Goal: Task Accomplishment & Management: Manage account settings

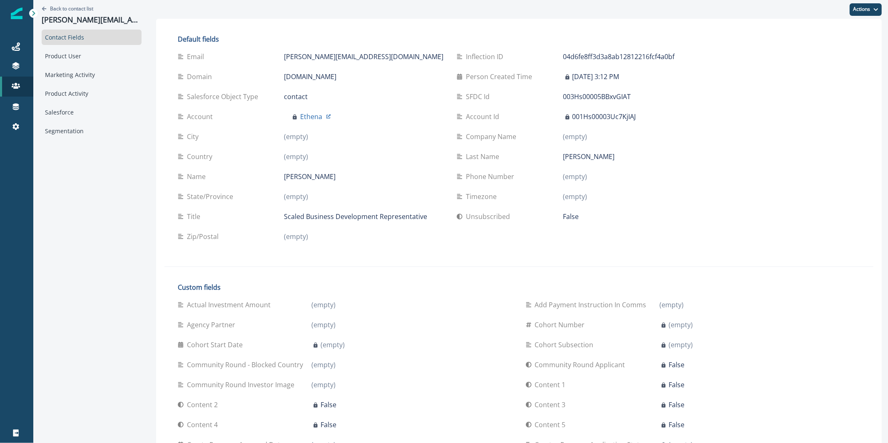
scroll to position [443, 0]
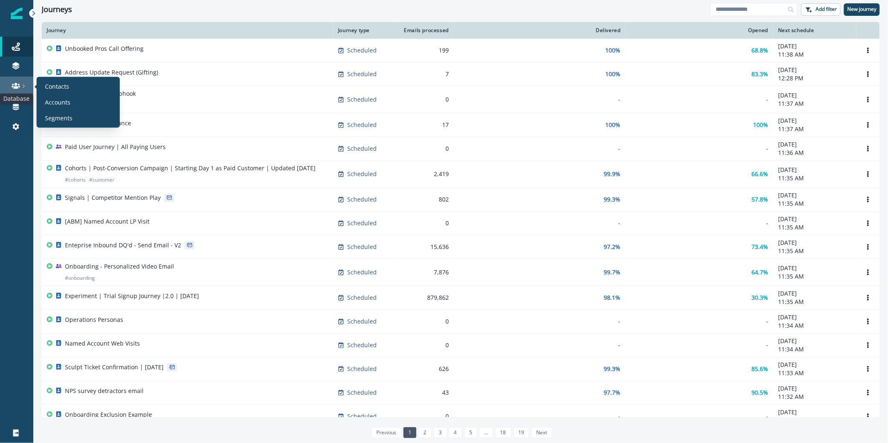
click at [16, 89] on icon at bounding box center [16, 86] width 8 height 8
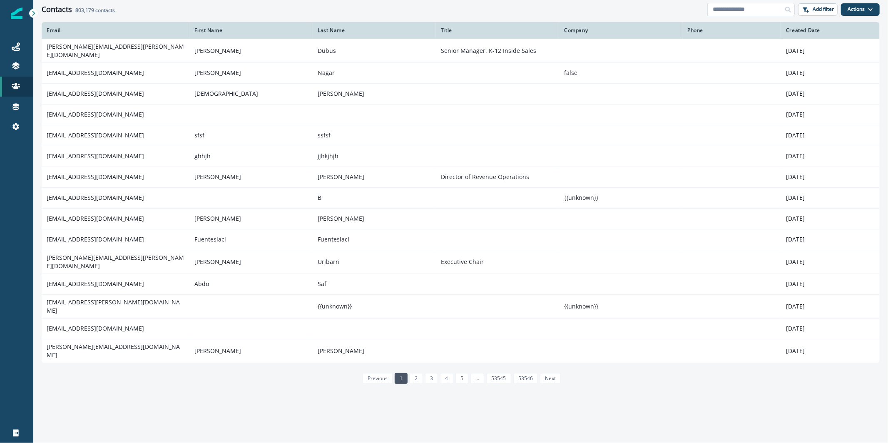
click at [749, 11] on input at bounding box center [750, 9] width 87 height 13
paste input "**********"
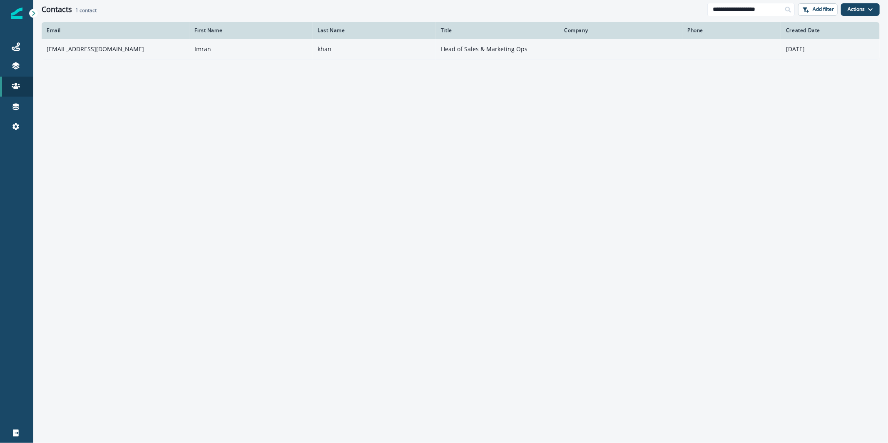
type input "**********"
click at [486, 47] on p "Head of Sales & Marketing Ops" at bounding box center [497, 49] width 113 height 8
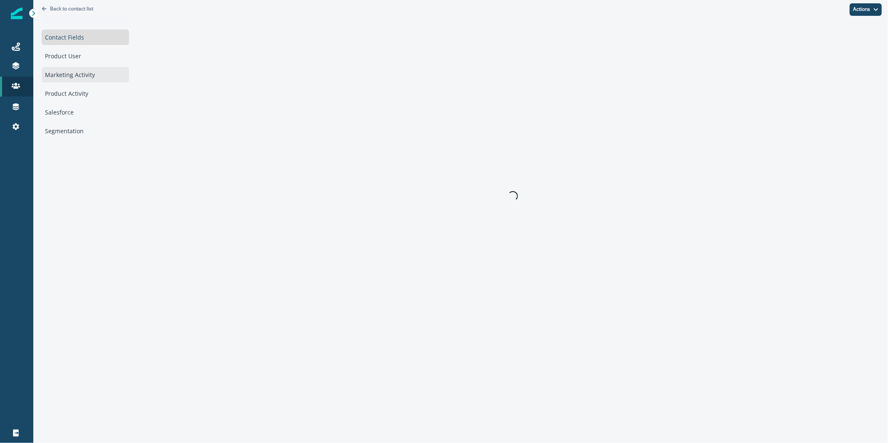
click at [100, 73] on div "Marketing Activity" at bounding box center [85, 74] width 87 height 15
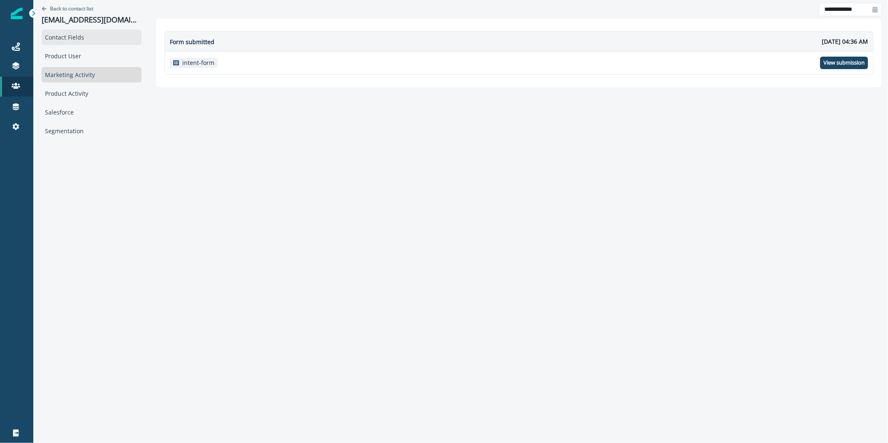
click at [93, 31] on div "Contact Fields" at bounding box center [92, 37] width 100 height 15
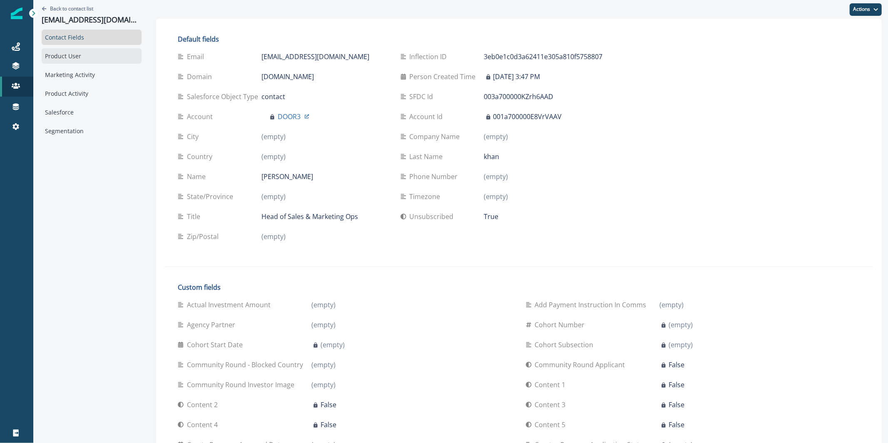
click at [103, 51] on div "Product User" at bounding box center [92, 55] width 100 height 15
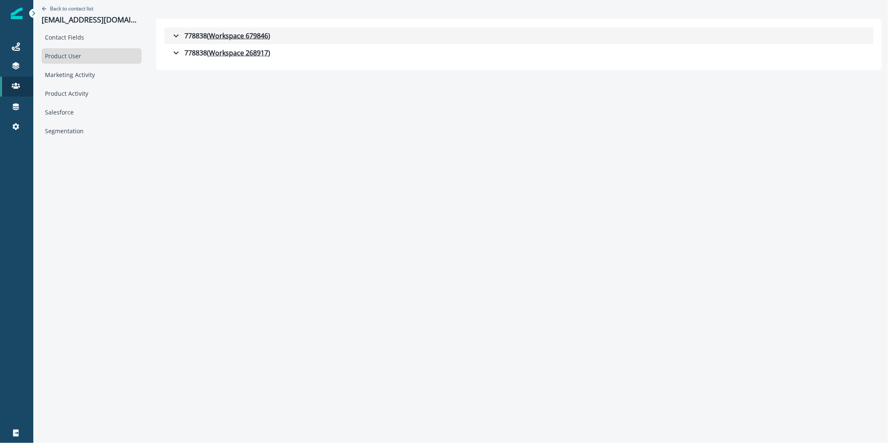
click at [186, 37] on div "778838 ( Workspace 679846 )" at bounding box center [220, 36] width 99 height 10
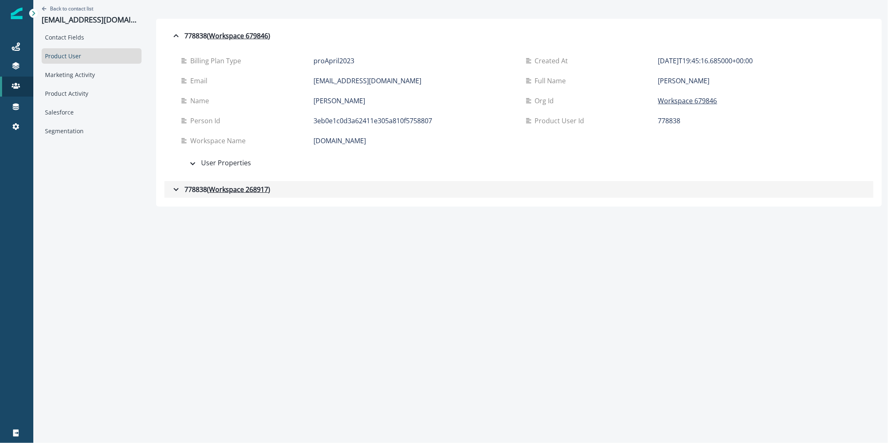
click at [188, 193] on div "778838 ( Workspace 268917 )" at bounding box center [220, 189] width 99 height 10
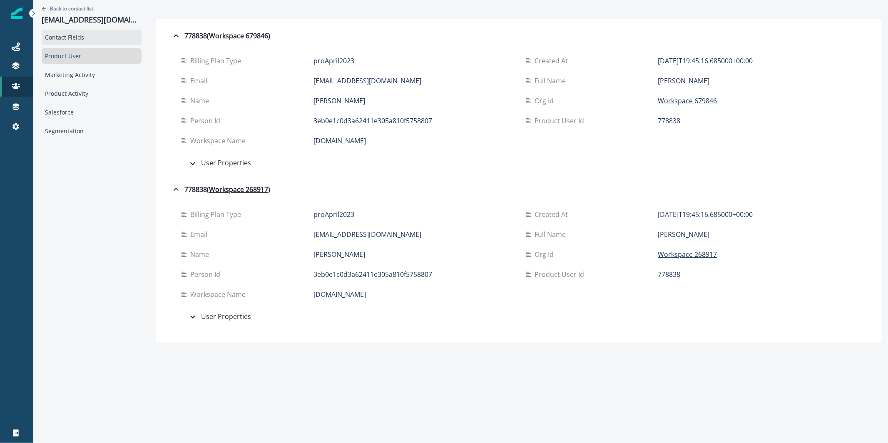
click at [80, 33] on div "Contact Fields" at bounding box center [92, 37] width 100 height 15
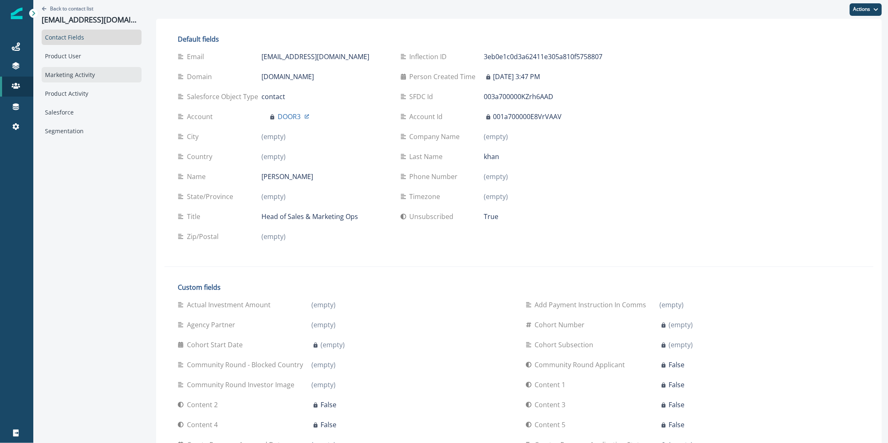
click at [82, 82] on div "Marketing Activity" at bounding box center [92, 74] width 100 height 15
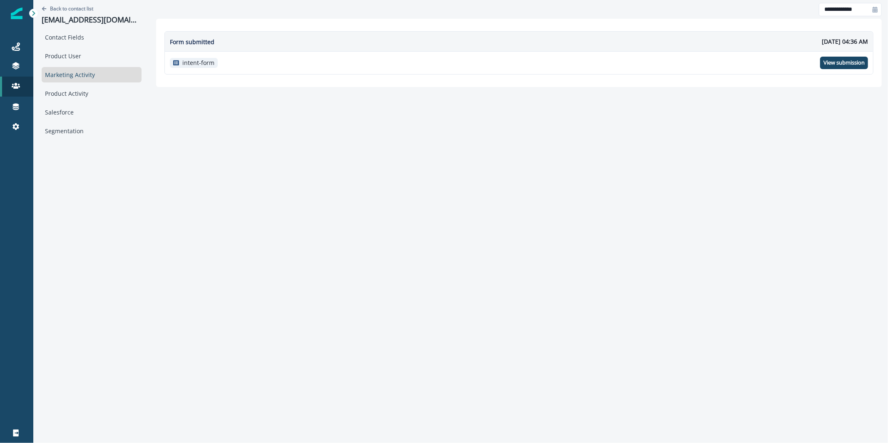
click at [78, 101] on div "Contact Fields Product User Marketing Activity Product Activity Salesforce Segm…" at bounding box center [92, 84] width 100 height 109
click at [77, 100] on div "Product Activity" at bounding box center [92, 93] width 100 height 15
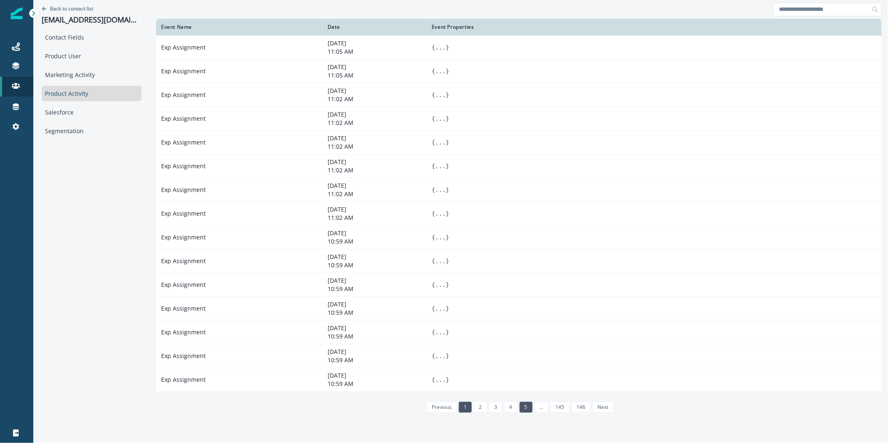
click at [519, 409] on link "5" at bounding box center [525, 407] width 13 height 11
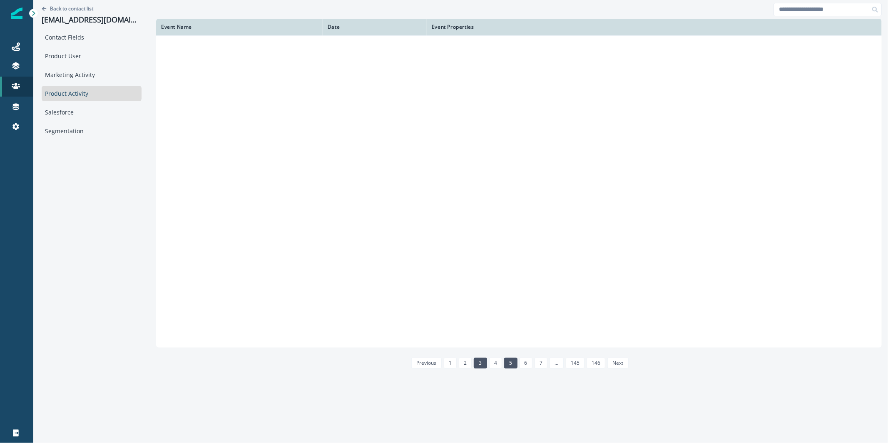
click at [474, 362] on link "3" at bounding box center [480, 362] width 13 height 11
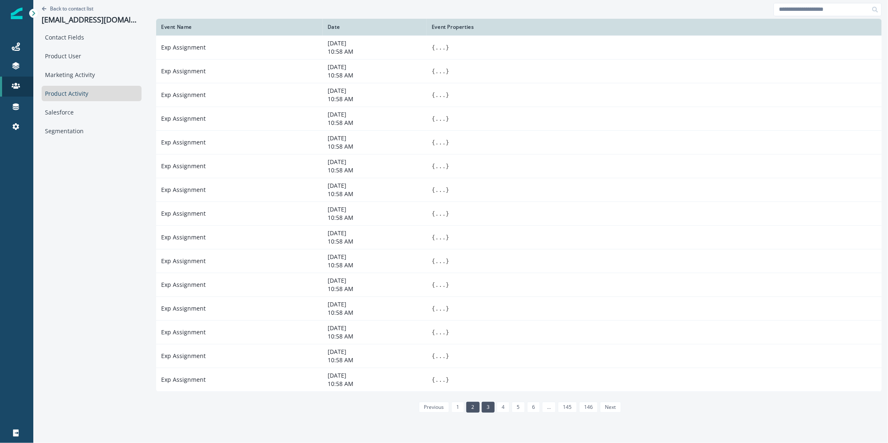
click at [466, 407] on link "2" at bounding box center [472, 407] width 13 height 11
click at [527, 412] on link "6" at bounding box center [533, 407] width 13 height 11
click at [592, 406] on li "146" at bounding box center [602, 406] width 21 height 7
click at [582, 405] on link "145" at bounding box center [582, 407] width 19 height 11
click at [826, 12] on input at bounding box center [827, 9] width 108 height 13
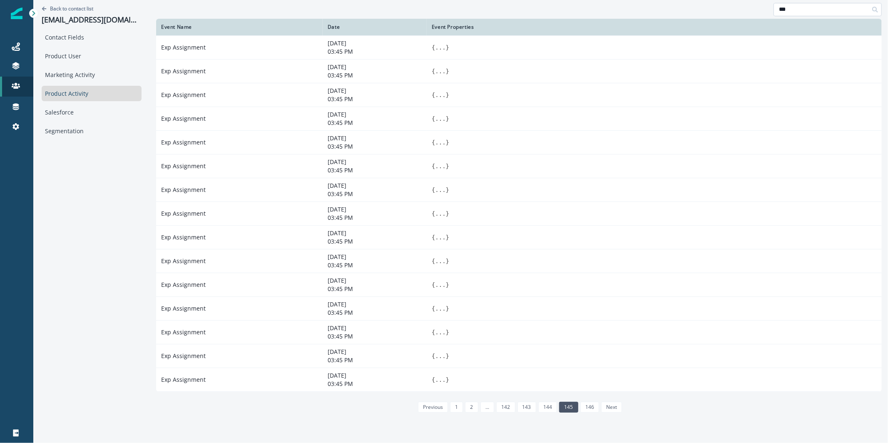
type input "***"
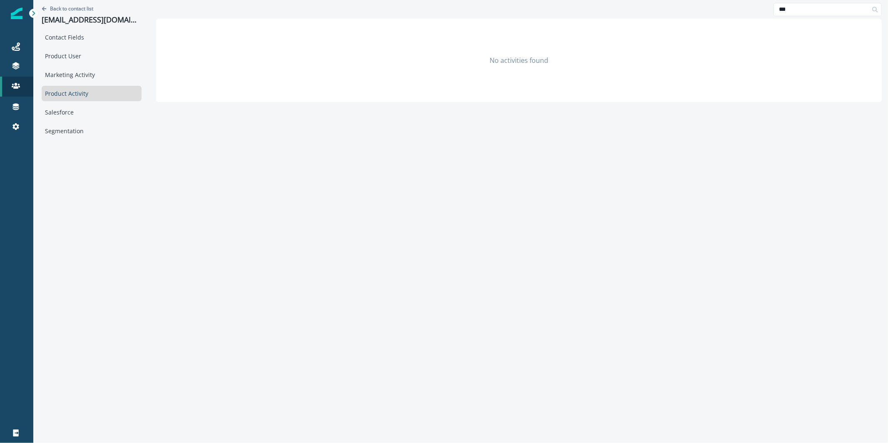
click at [108, 64] on div "Contact Fields Product User Marketing Activity Product Activity Salesforce Segm…" at bounding box center [92, 84] width 100 height 109
click at [96, 58] on div "Product User" at bounding box center [92, 55] width 100 height 15
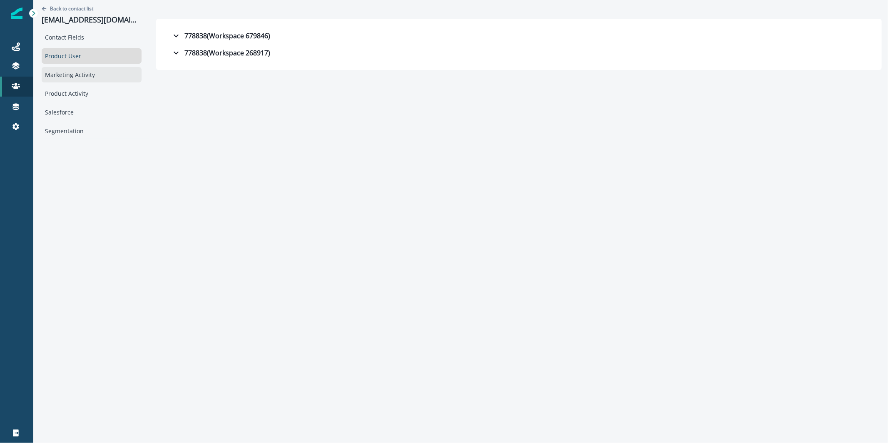
click at [91, 69] on div "Marketing Activity" at bounding box center [92, 74] width 100 height 15
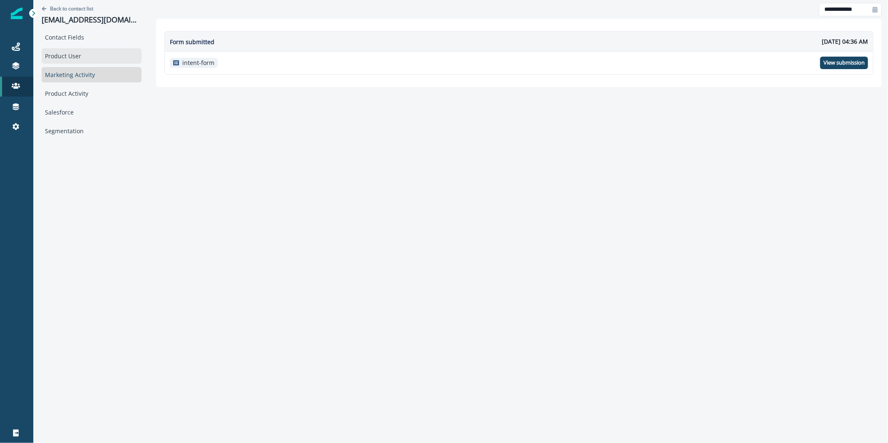
click at [82, 54] on div "Product User" at bounding box center [92, 55] width 100 height 15
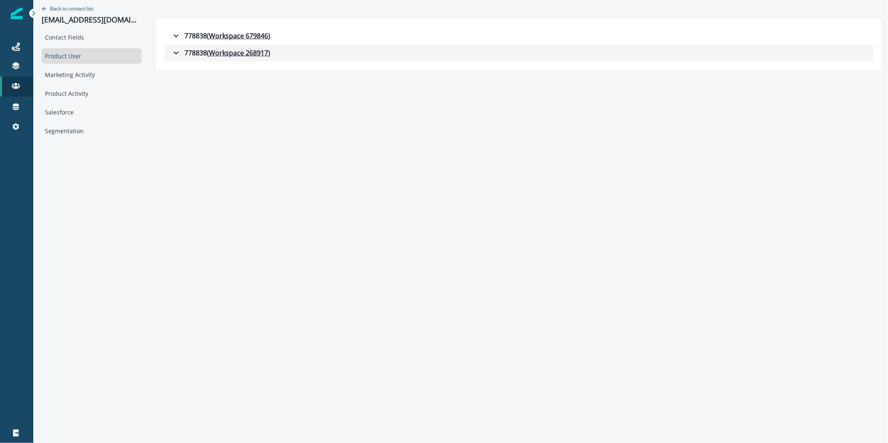
click at [171, 54] on icon "button" at bounding box center [176, 53] width 10 height 10
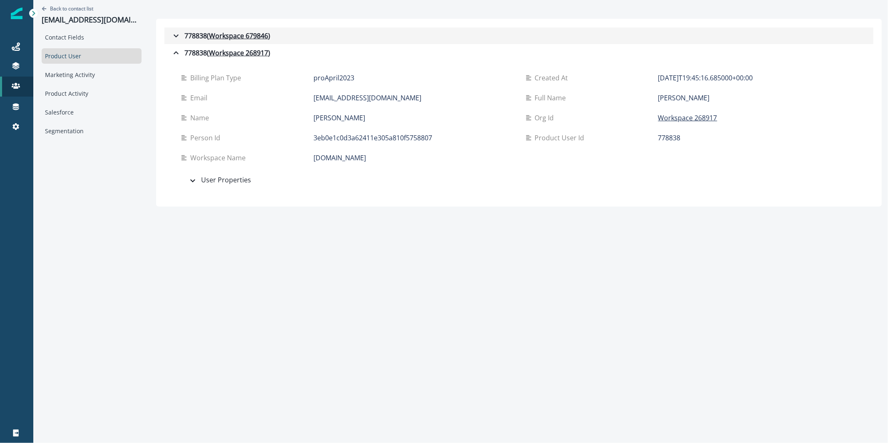
click at [176, 31] on div "778838 ( Workspace 679846 )" at bounding box center [220, 36] width 99 height 10
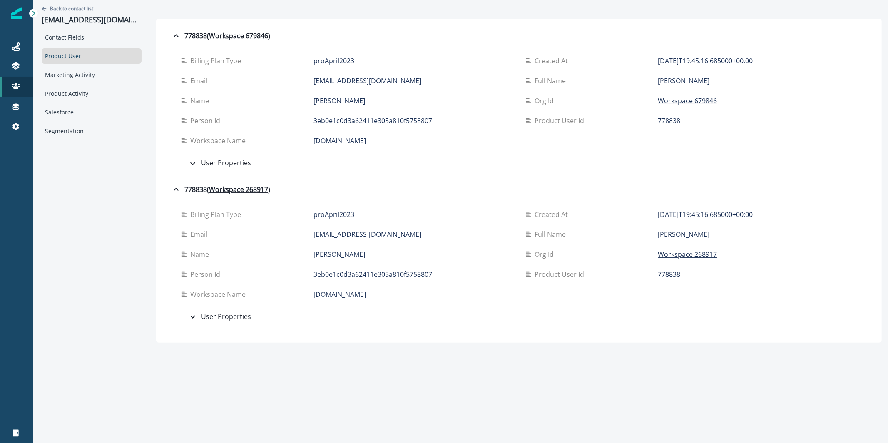
click at [683, 215] on p "2025-07-10T19:45:16.685000+00:00" at bounding box center [705, 214] width 95 height 10
click at [109, 95] on div "Product Activity" at bounding box center [92, 93] width 100 height 15
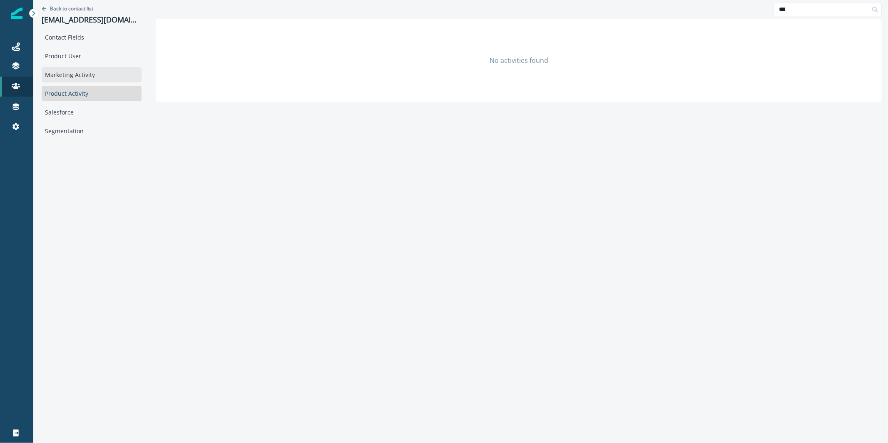
click at [102, 74] on div "Marketing Activity" at bounding box center [92, 74] width 100 height 15
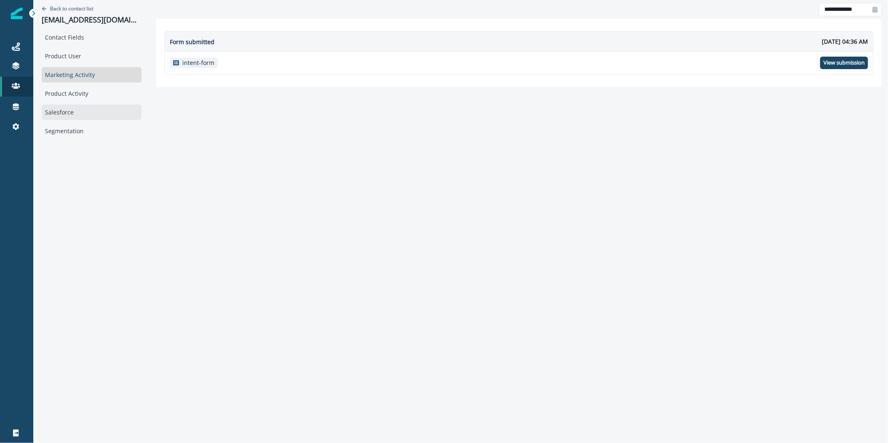
click at [92, 107] on div "Salesforce" at bounding box center [92, 111] width 100 height 15
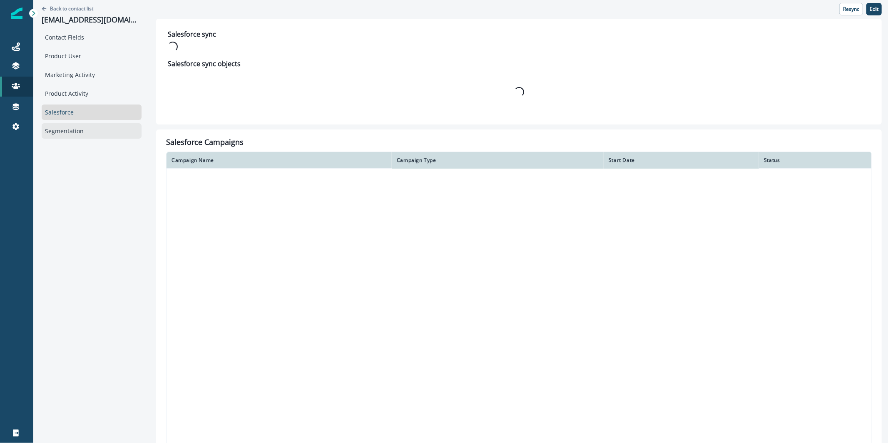
click at [86, 127] on div "Segmentation" at bounding box center [92, 130] width 100 height 15
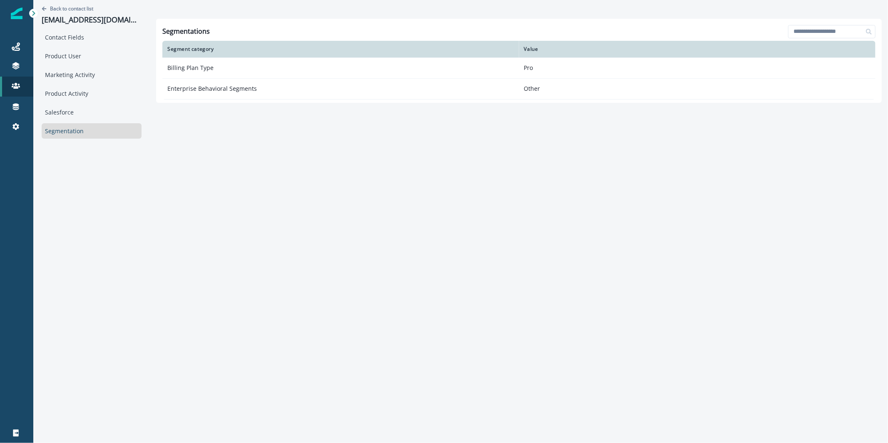
click at [69, 45] on div "Contact Fields Product User Marketing Activity Product Activity Salesforce Segm…" at bounding box center [92, 84] width 100 height 109
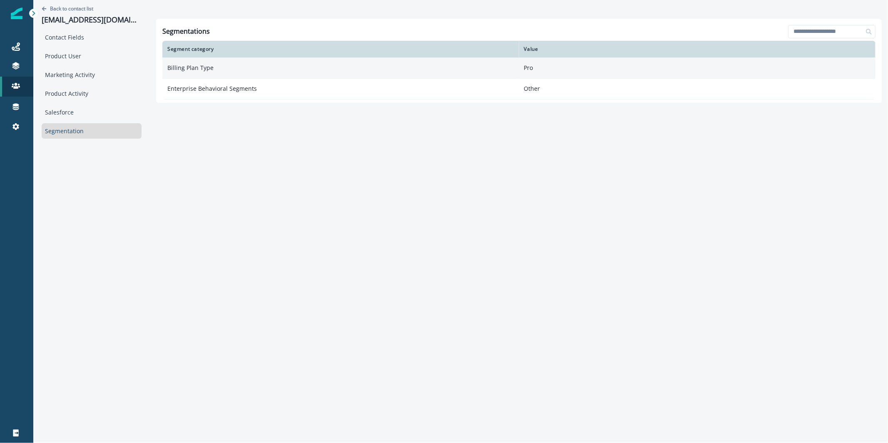
click at [226, 74] on td "Billing Plan Type" at bounding box center [340, 67] width 357 height 21
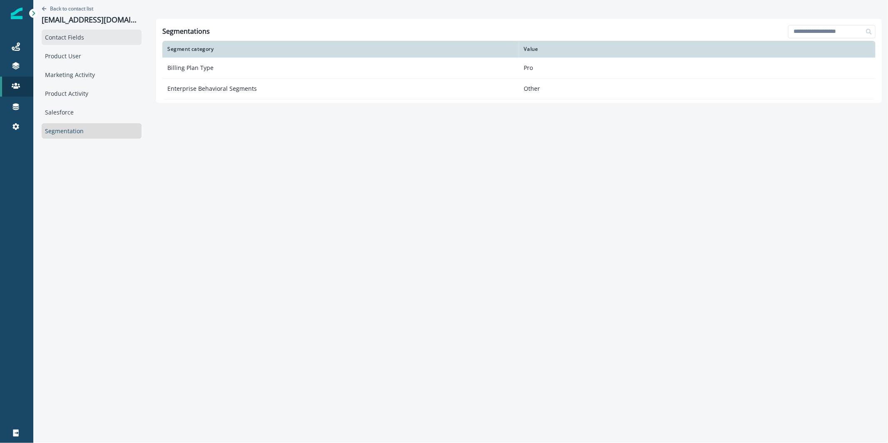
click at [67, 37] on div "Contact Fields" at bounding box center [92, 37] width 100 height 15
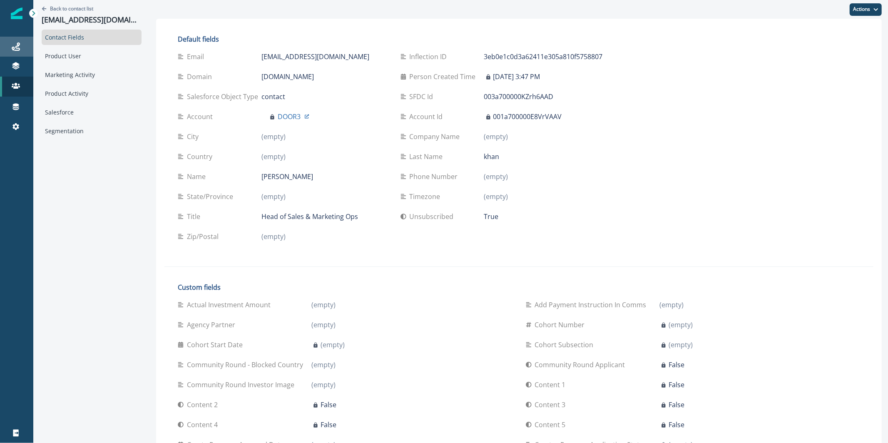
click at [22, 45] on div "Journeys" at bounding box center [16, 47] width 27 height 10
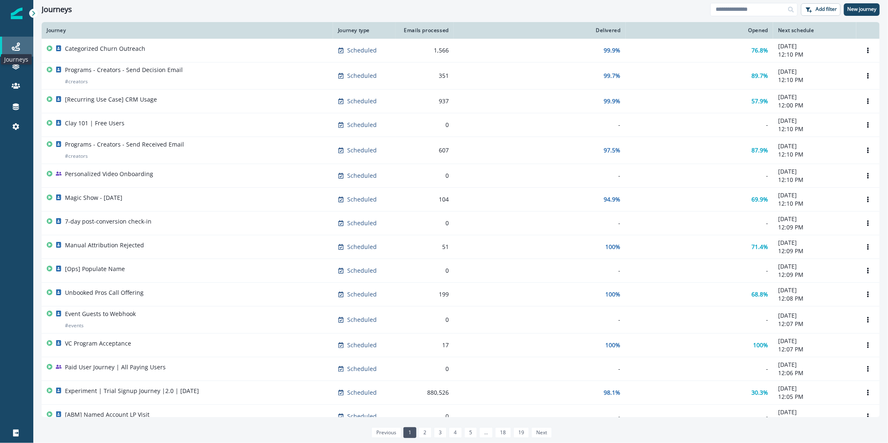
click at [18, 47] on icon at bounding box center [16, 46] width 8 height 8
click at [738, 17] on div "Journeys Add filter New journey" at bounding box center [460, 9] width 854 height 19
click at [739, 13] on input at bounding box center [753, 9] width 87 height 13
type input "**********"
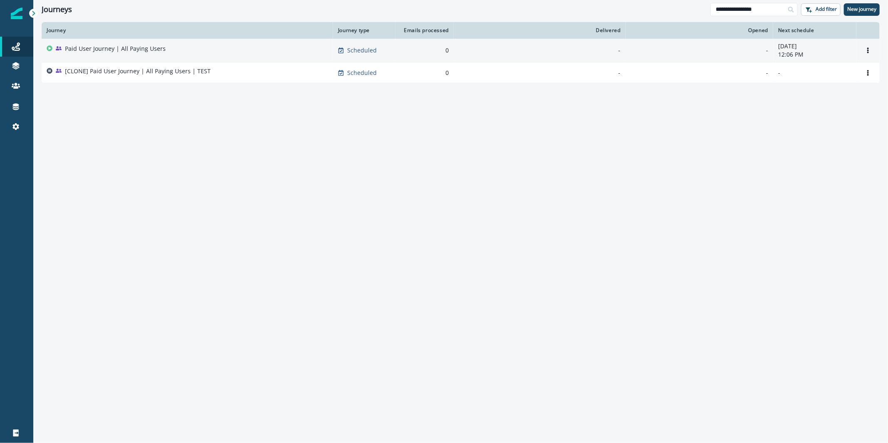
click at [219, 51] on div "Paid User Journey | All Paying Users" at bounding box center [187, 51] width 281 height 12
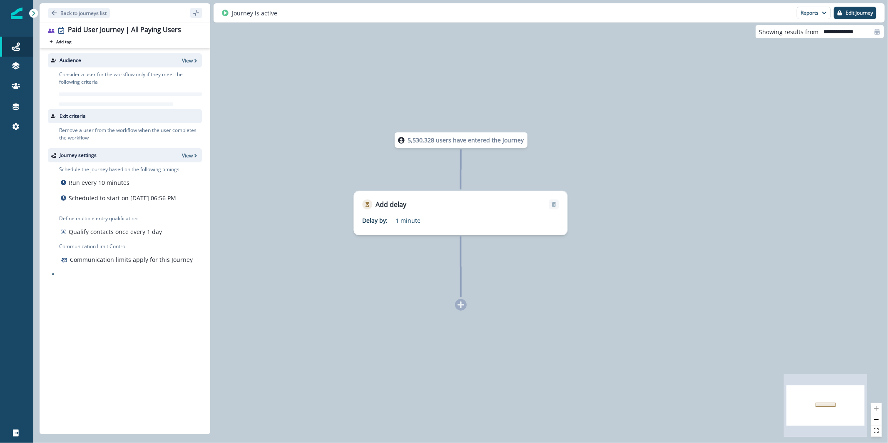
click at [194, 62] on icon "button" at bounding box center [196, 61] width 6 height 6
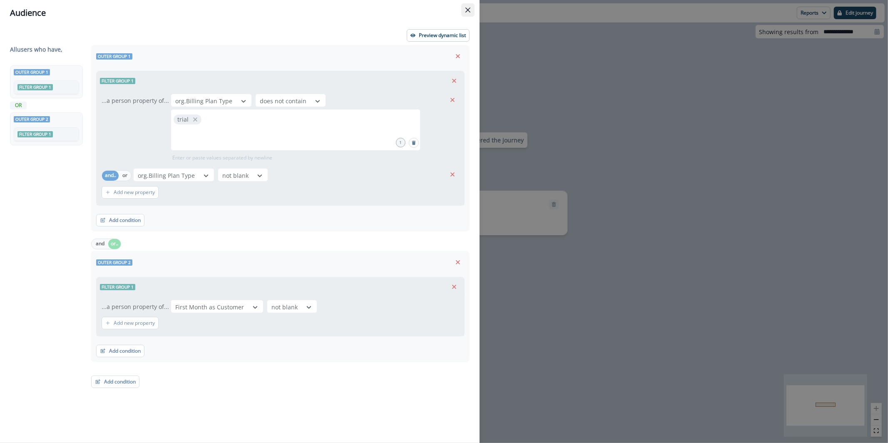
click at [471, 9] on button "Close" at bounding box center [467, 9] width 13 height 13
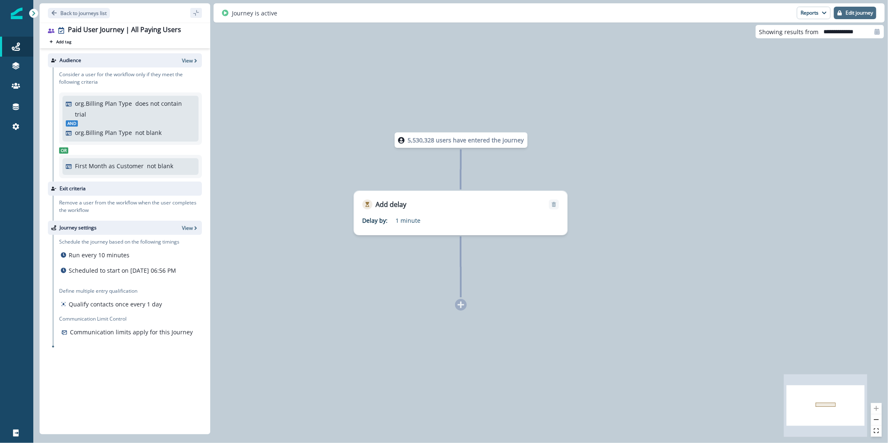
click at [863, 11] on p "Edit journey" at bounding box center [858, 13] width 27 height 6
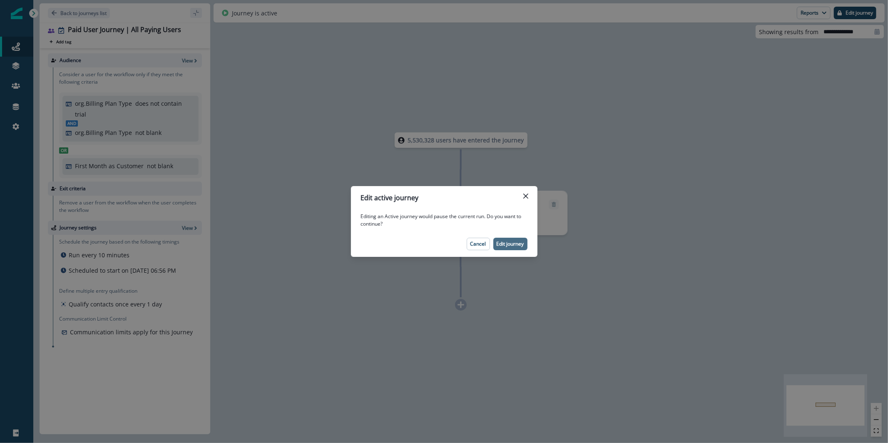
click at [515, 238] on button "Edit journey" at bounding box center [510, 244] width 34 height 12
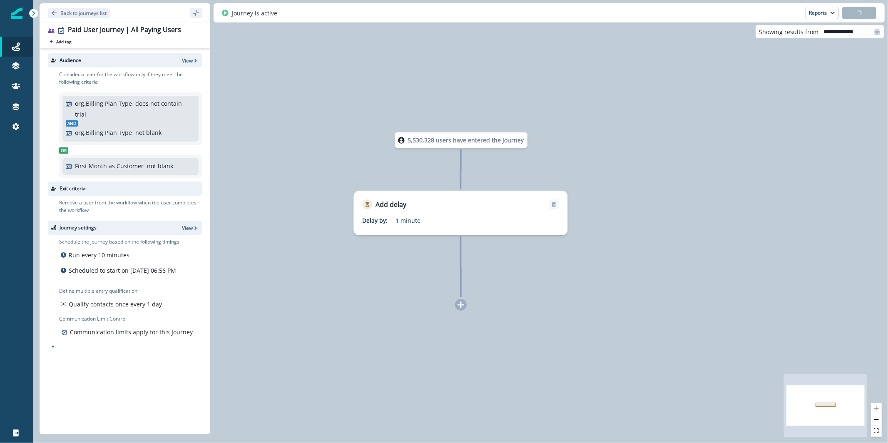
click at [188, 221] on div "Journey settings View" at bounding box center [125, 228] width 154 height 14
click at [189, 224] on p "View" at bounding box center [187, 227] width 11 height 7
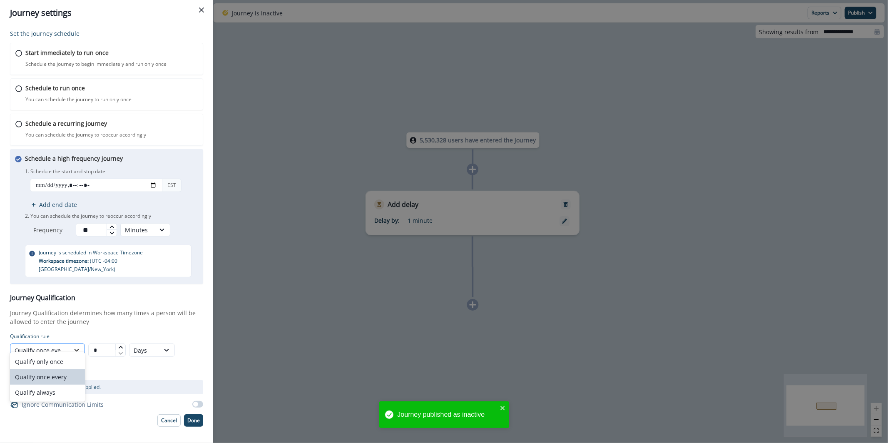
click at [76, 346] on icon at bounding box center [76, 350] width 7 height 8
click at [74, 357] on div "Qualify only once" at bounding box center [47, 361] width 75 height 15
click at [192, 417] on p "Done" at bounding box center [193, 420] width 12 height 6
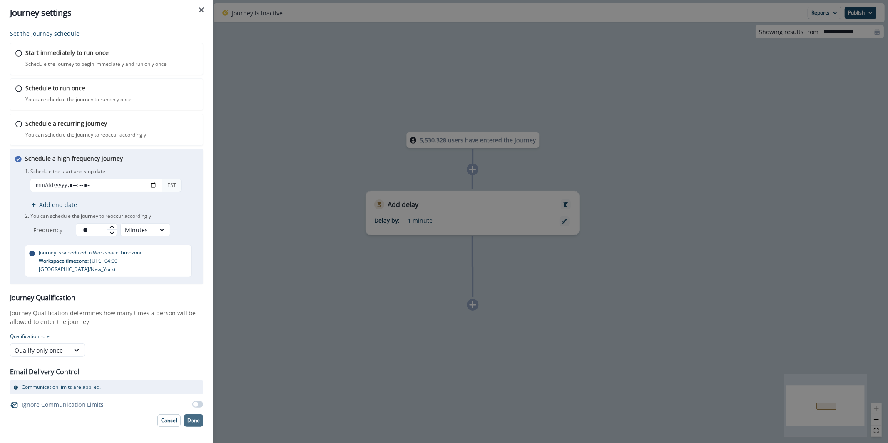
click at [196, 417] on p "Done" at bounding box center [193, 420] width 12 height 6
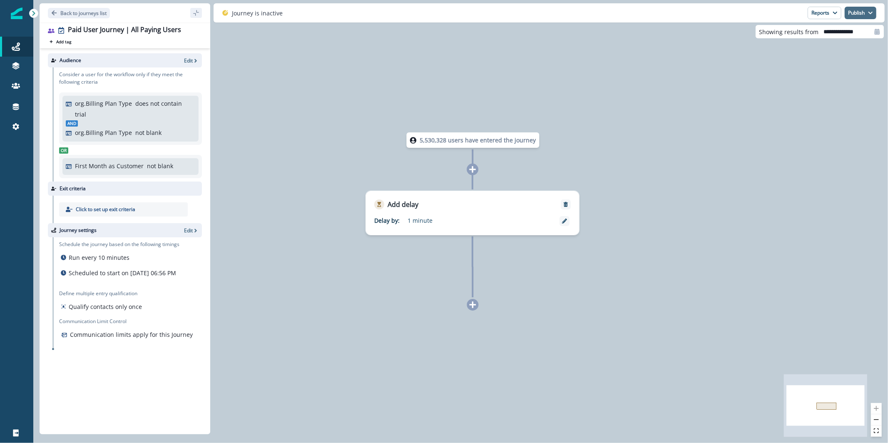
click at [860, 15] on button "Publish" at bounding box center [860, 13] width 32 height 12
click at [854, 29] on button "as active journey" at bounding box center [829, 33] width 92 height 15
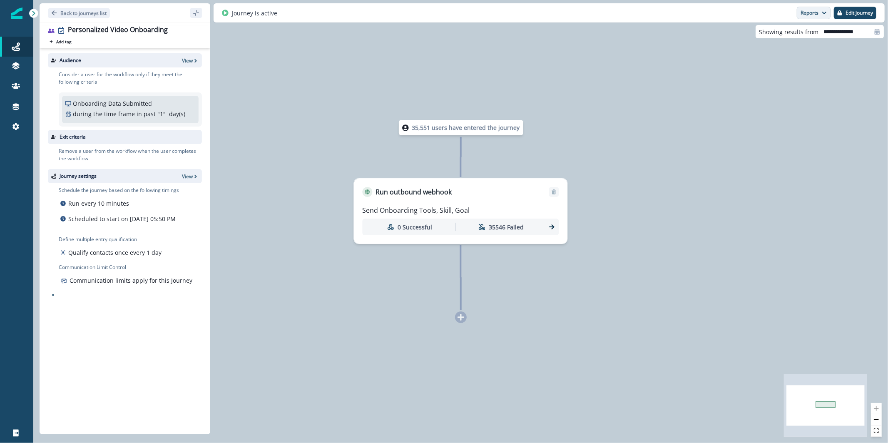
click at [804, 7] on button "Reports" at bounding box center [813, 13] width 34 height 12
click at [796, 35] on button "Email Report" at bounding box center [782, 33] width 94 height 15
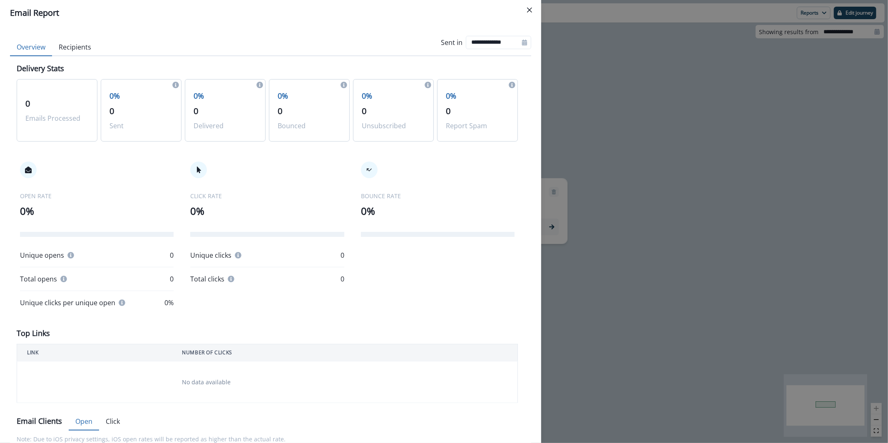
click at [86, 46] on button "Recipients" at bounding box center [75, 47] width 46 height 17
click at [40, 51] on button "Overview" at bounding box center [31, 47] width 42 height 17
click at [846, 169] on div "**********" at bounding box center [444, 221] width 888 height 443
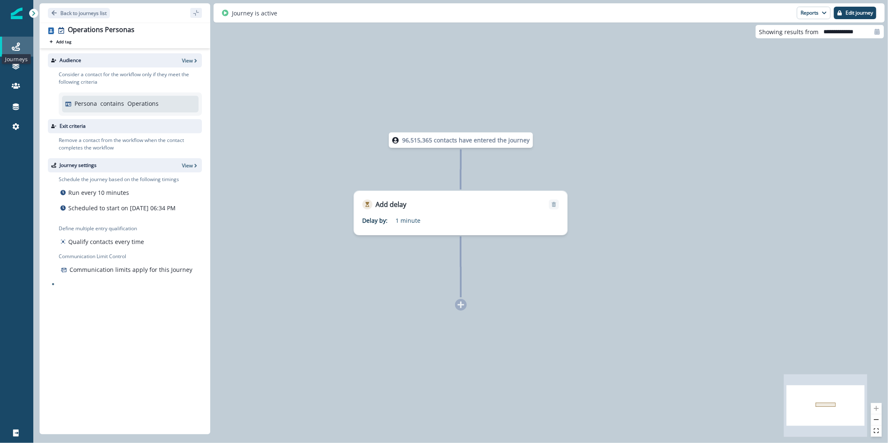
click at [19, 50] on icon at bounding box center [16, 46] width 8 height 8
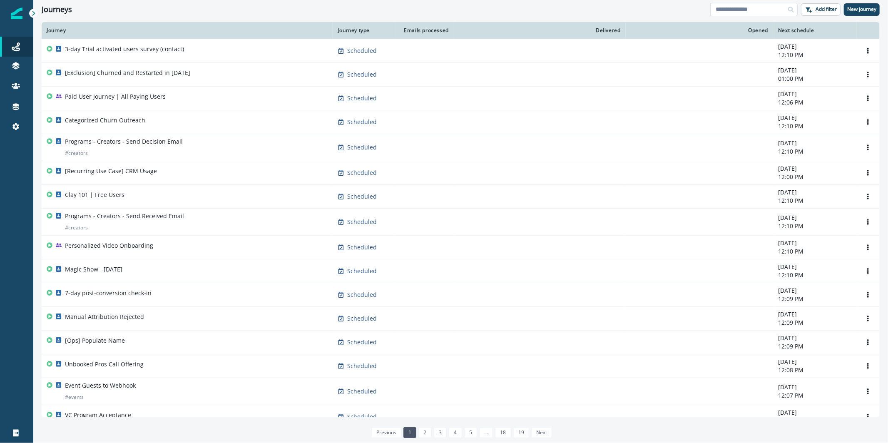
click at [770, 9] on input at bounding box center [753, 9] width 87 height 13
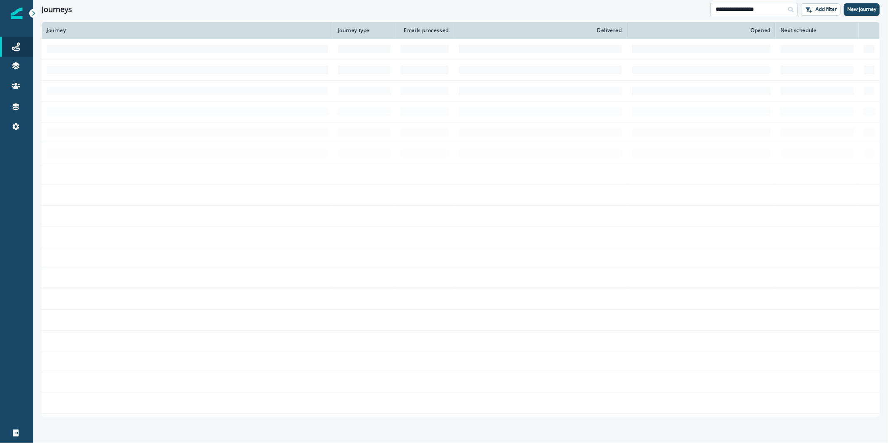
type input "**********"
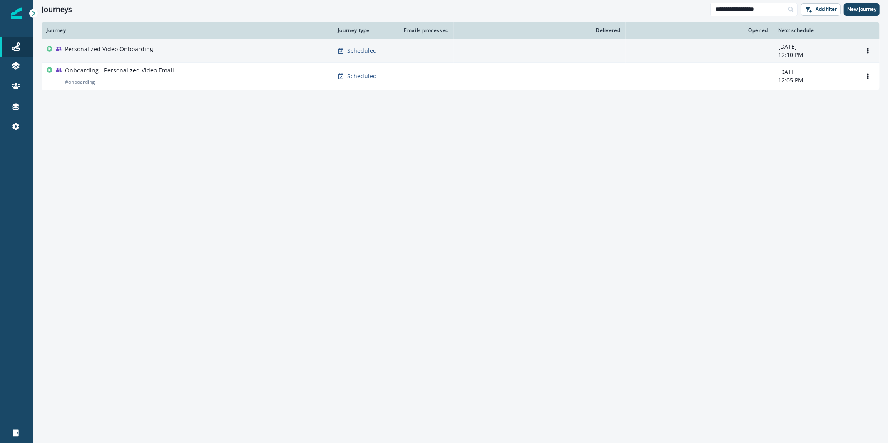
click at [428, 60] on td "-" at bounding box center [424, 51] width 58 height 24
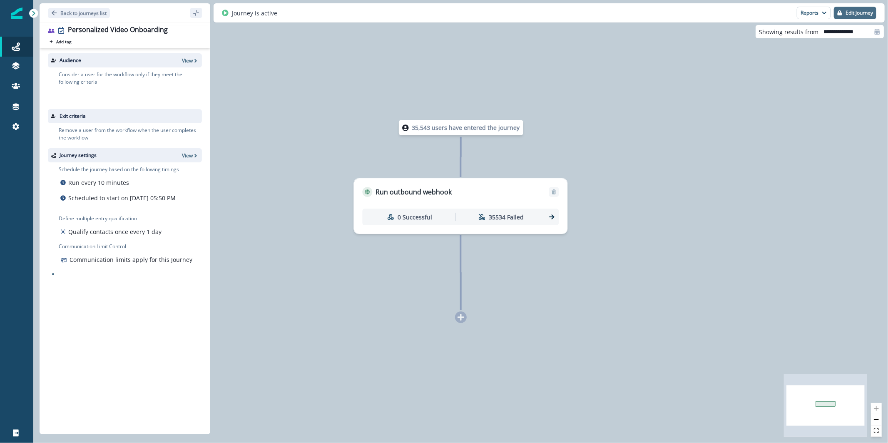
click at [866, 15] on p "Edit journey" at bounding box center [858, 13] width 27 height 6
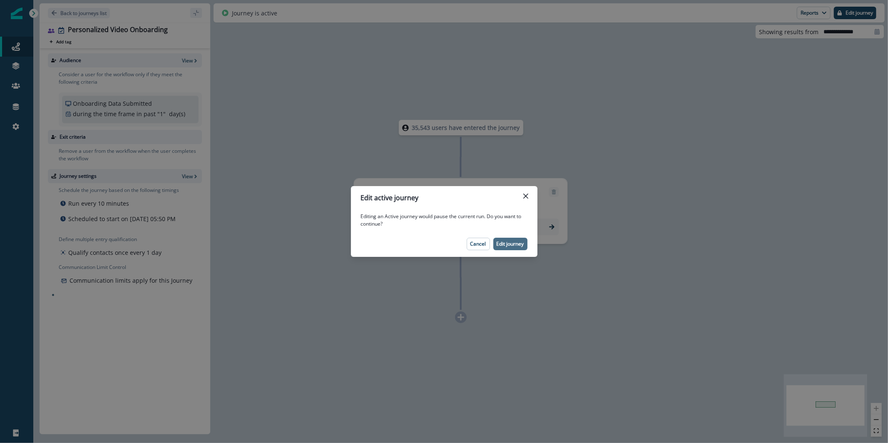
click at [507, 247] on button "Edit journey" at bounding box center [510, 244] width 34 height 12
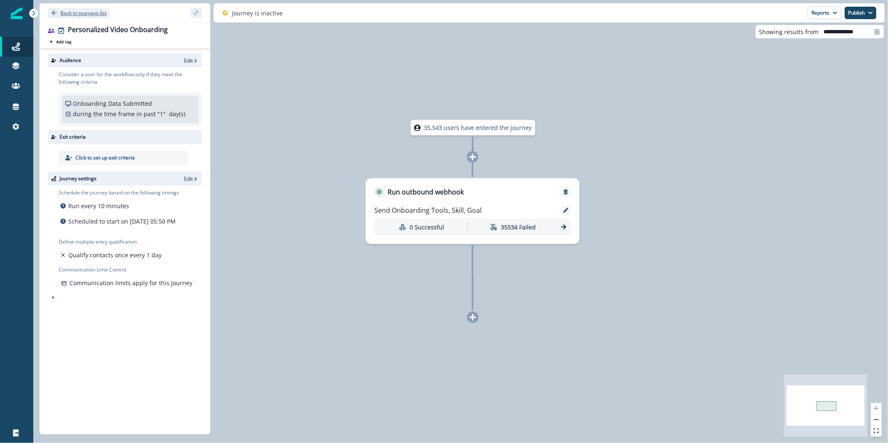
click at [72, 12] on p "Back to journeys list" at bounding box center [83, 13] width 46 height 7
